Goal: Task Accomplishment & Management: Manage account settings

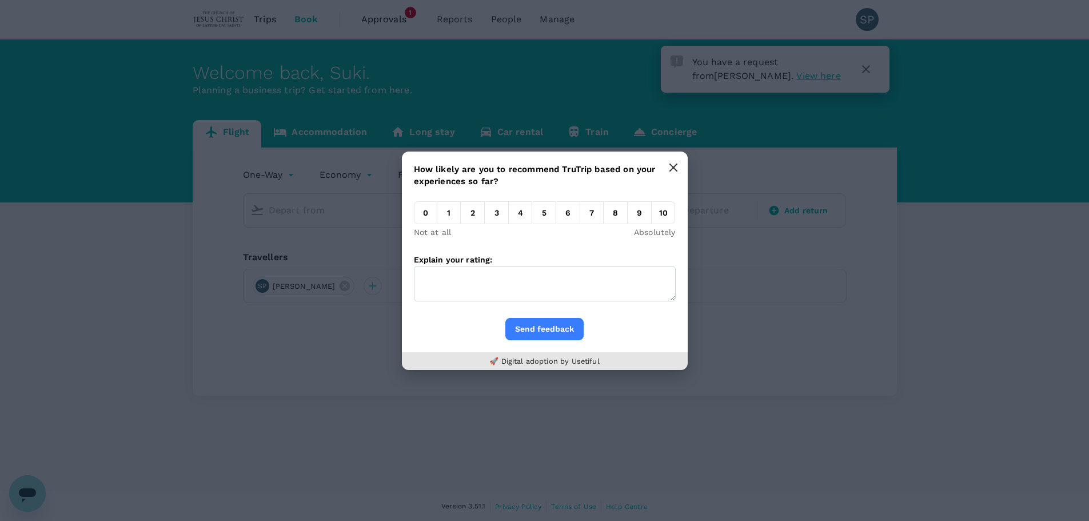
click at [669, 167] on icon "button" at bounding box center [673, 167] width 9 height 9
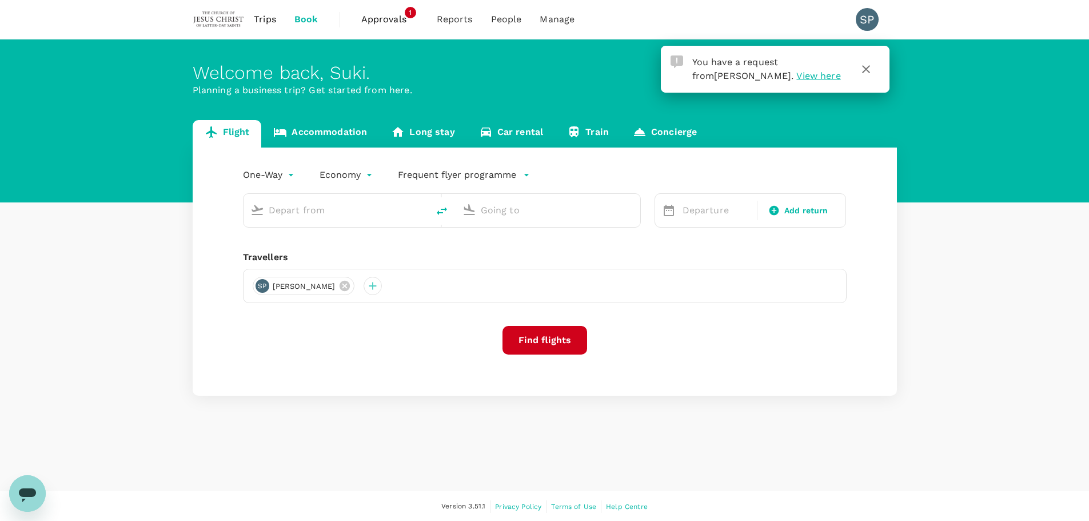
click at [796, 75] on span "View here" at bounding box center [818, 75] width 44 height 11
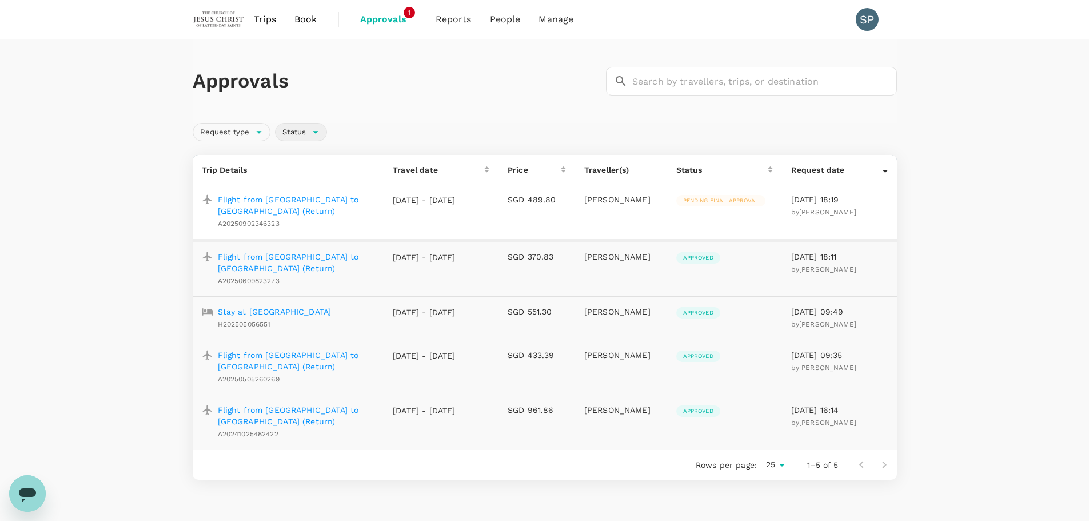
click at [305, 134] on span "Status" at bounding box center [293, 132] width 37 height 11
click at [394, 125] on div "Request type Status" at bounding box center [542, 129] width 709 height 23
click at [284, 199] on p "Flight from [GEOGRAPHIC_DATA] to [GEOGRAPHIC_DATA] (Return)" at bounding box center [296, 205] width 157 height 23
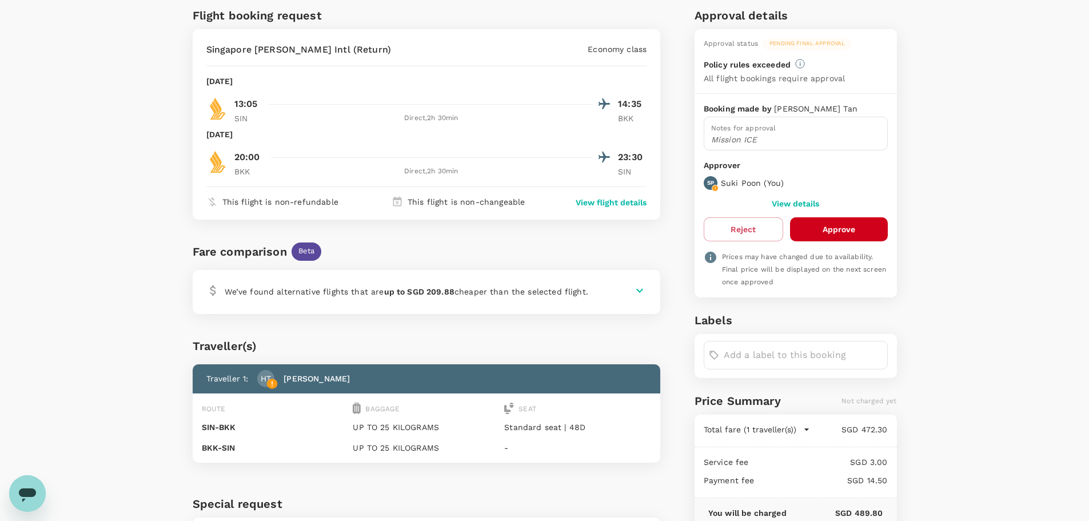
scroll to position [69, 0]
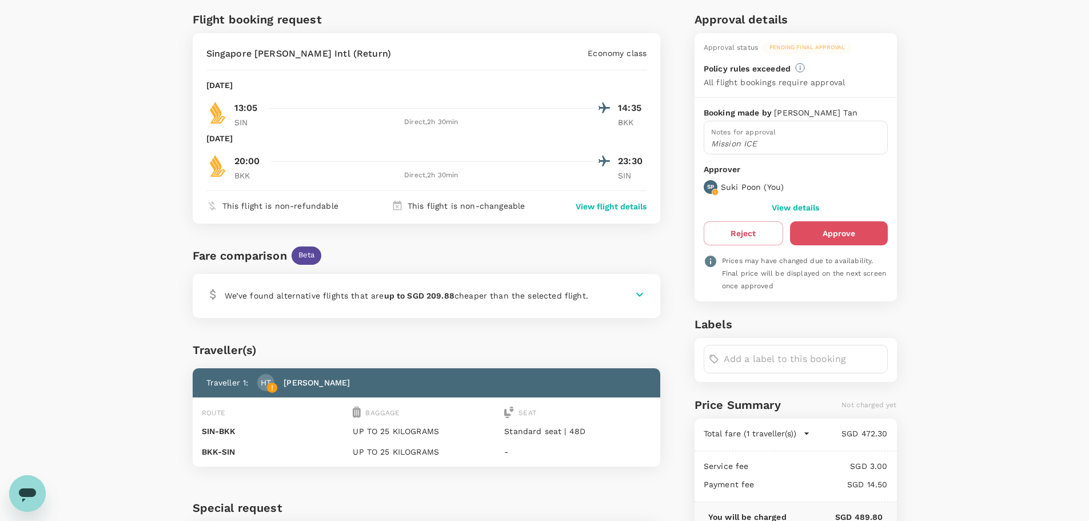
click at [869, 238] on button "Approve" at bounding box center [839, 233] width 98 height 24
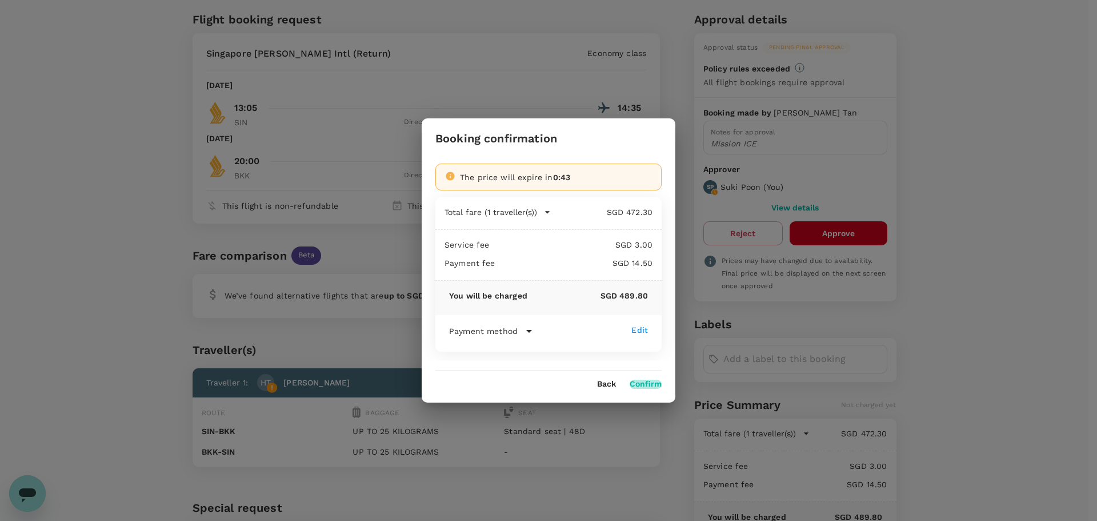
click at [652, 382] on button "Confirm" at bounding box center [646, 383] width 32 height 9
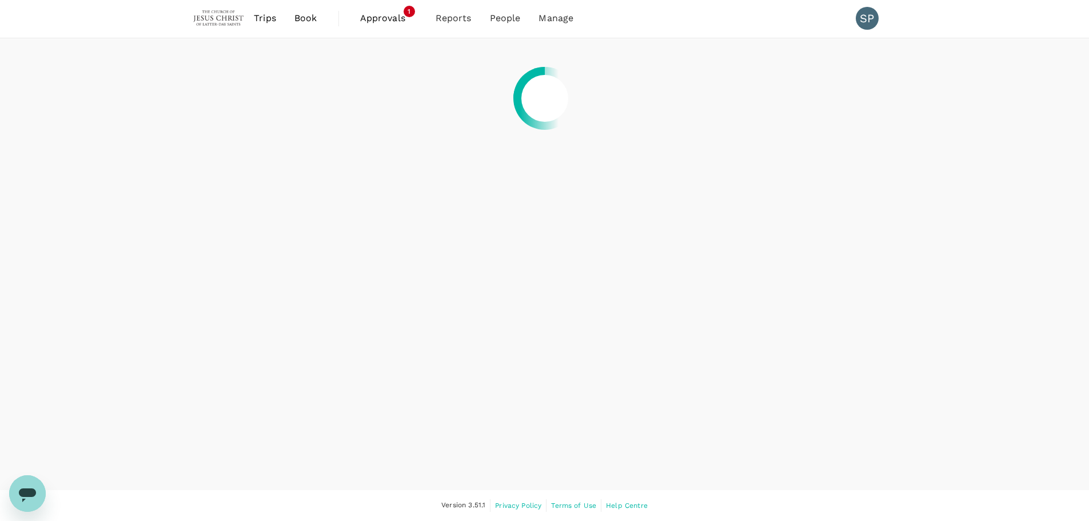
scroll to position [1, 0]
